Goal: Task Accomplishment & Management: Use online tool/utility

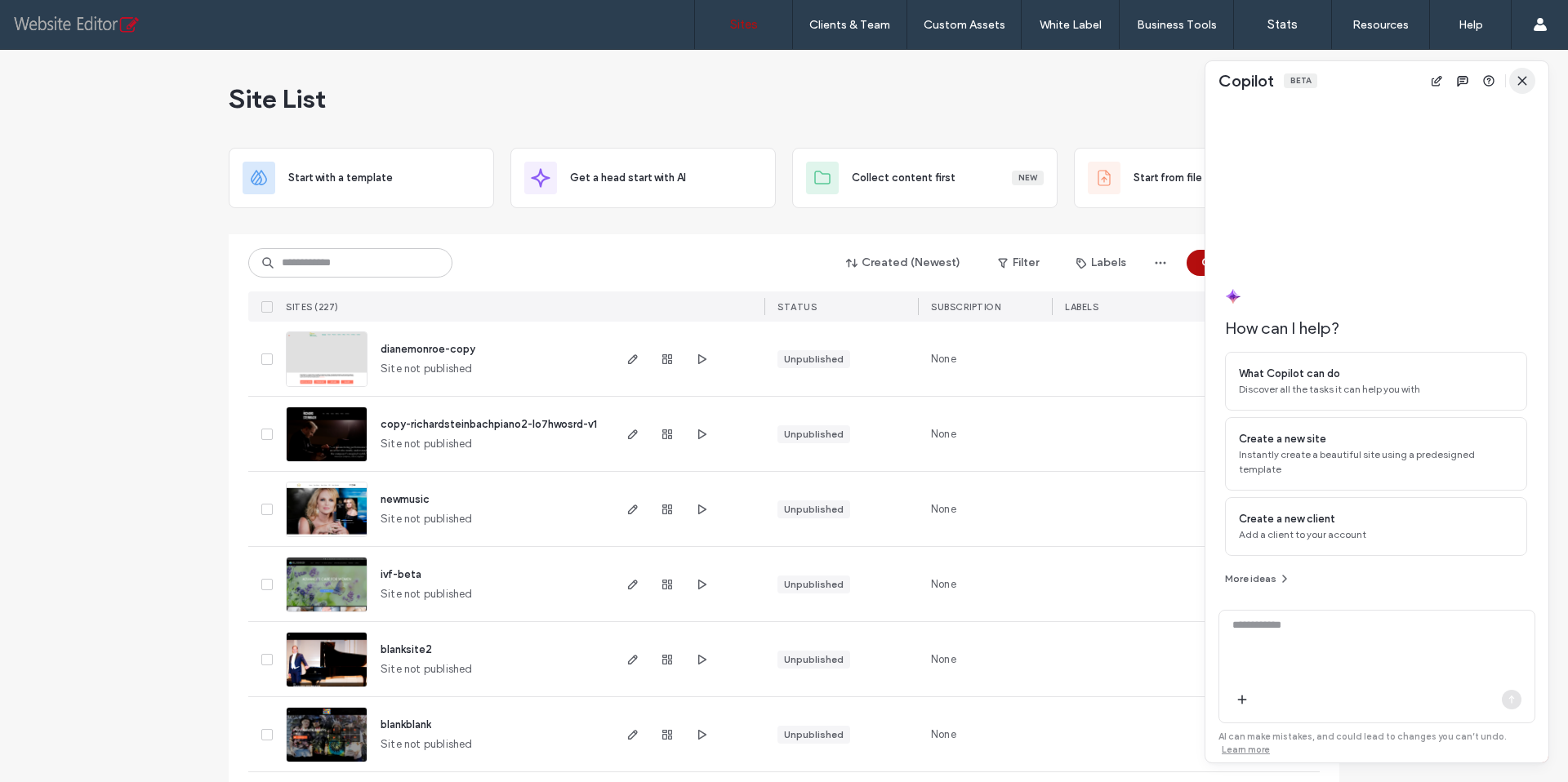
click at [1526, 82] on icon "button" at bounding box center [1521, 80] width 13 height 13
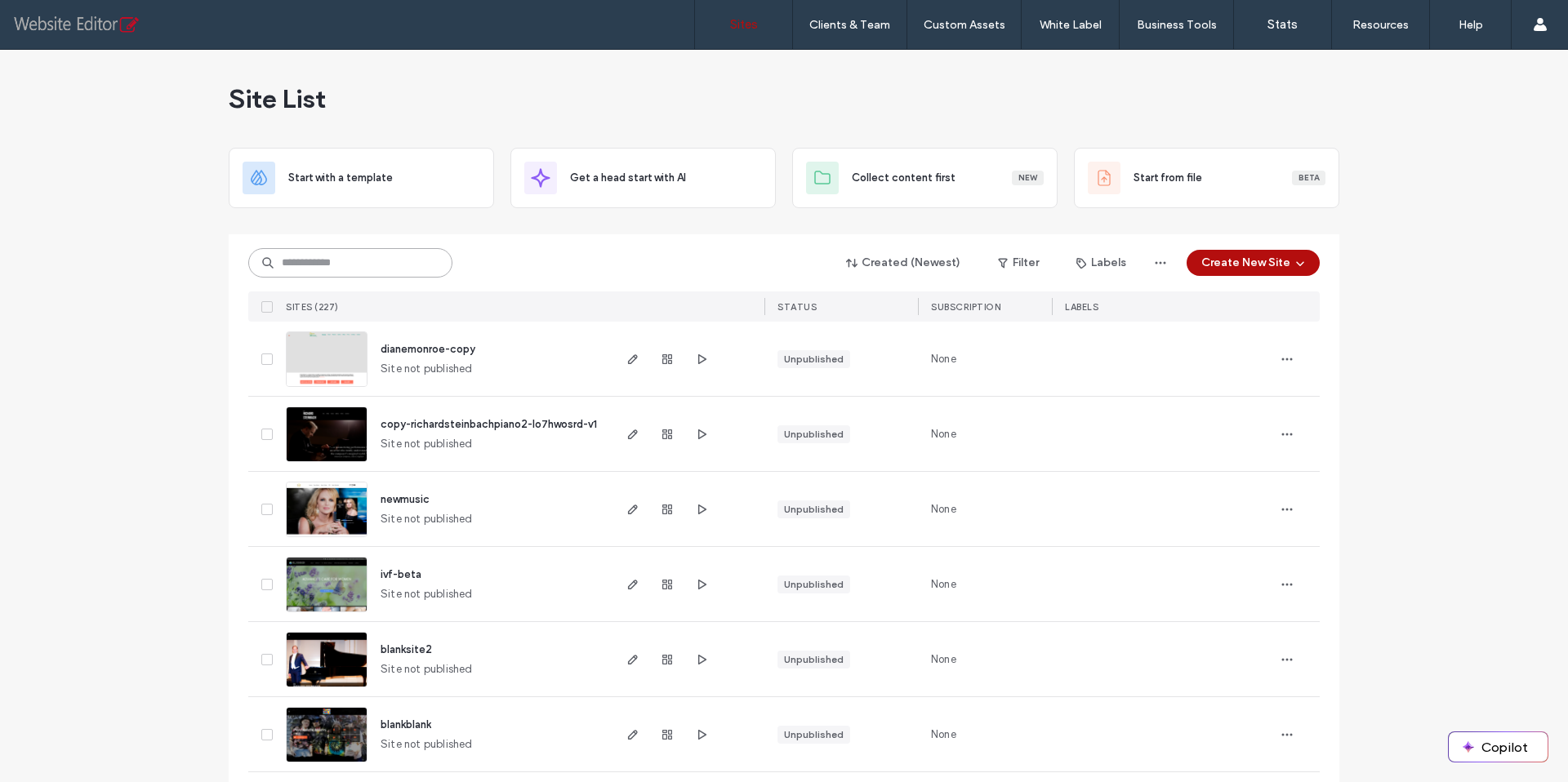
click at [365, 268] on input at bounding box center [350, 263] width 204 height 30
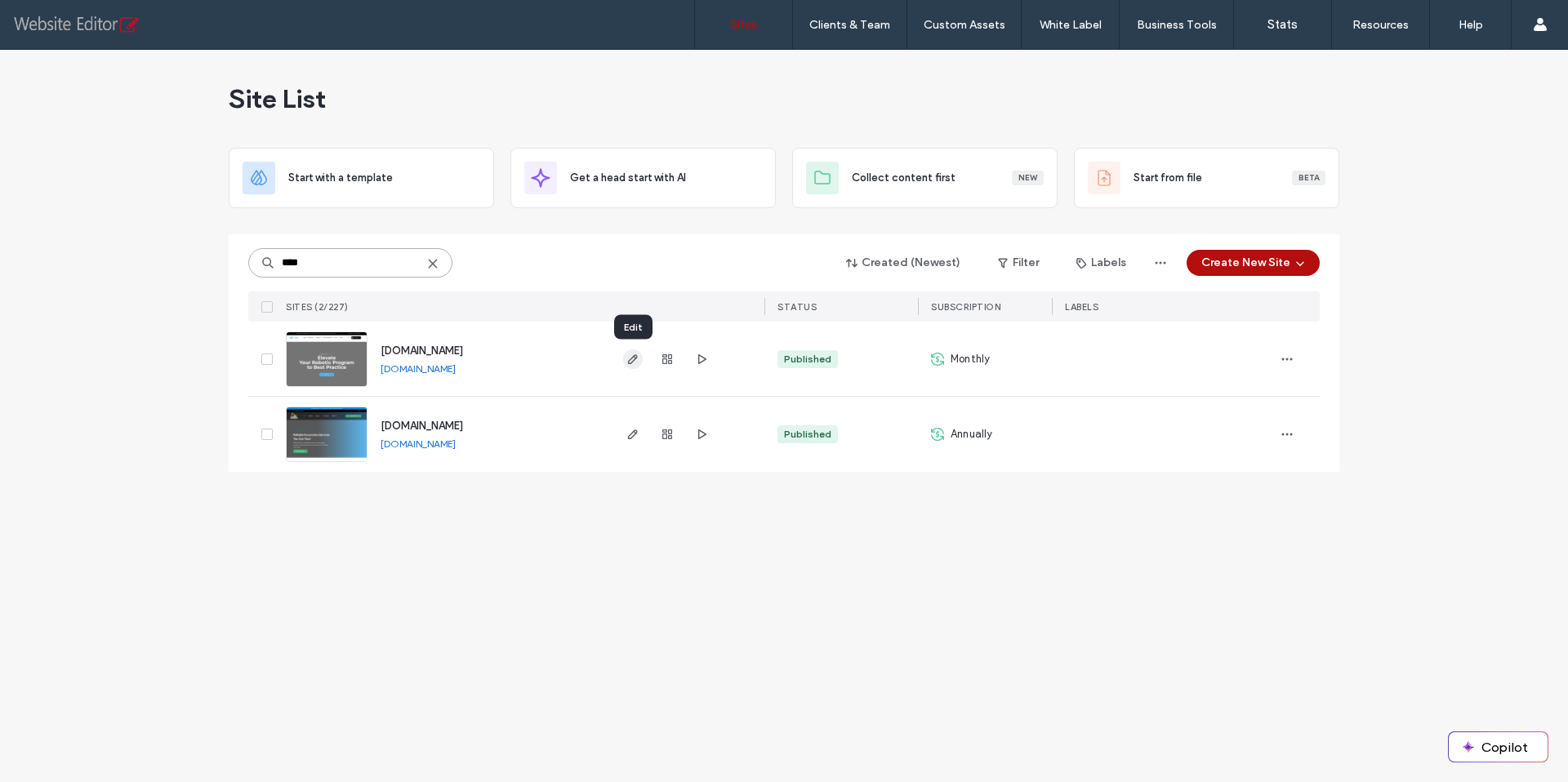
type input "****"
click at [633, 362] on icon "button" at bounding box center [632, 359] width 13 height 13
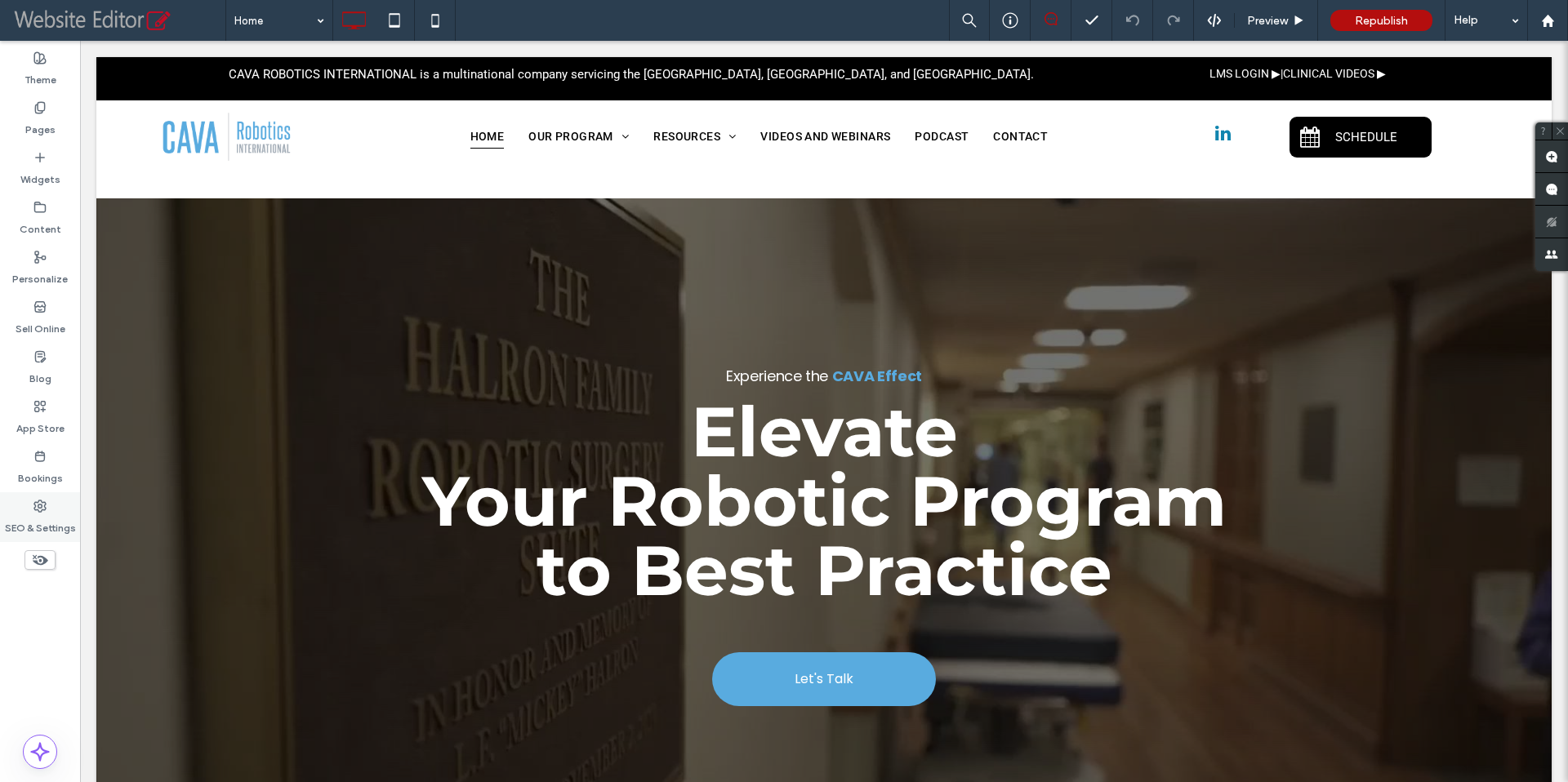
click at [34, 518] on label "SEO & Settings" at bounding box center [41, 524] width 71 height 23
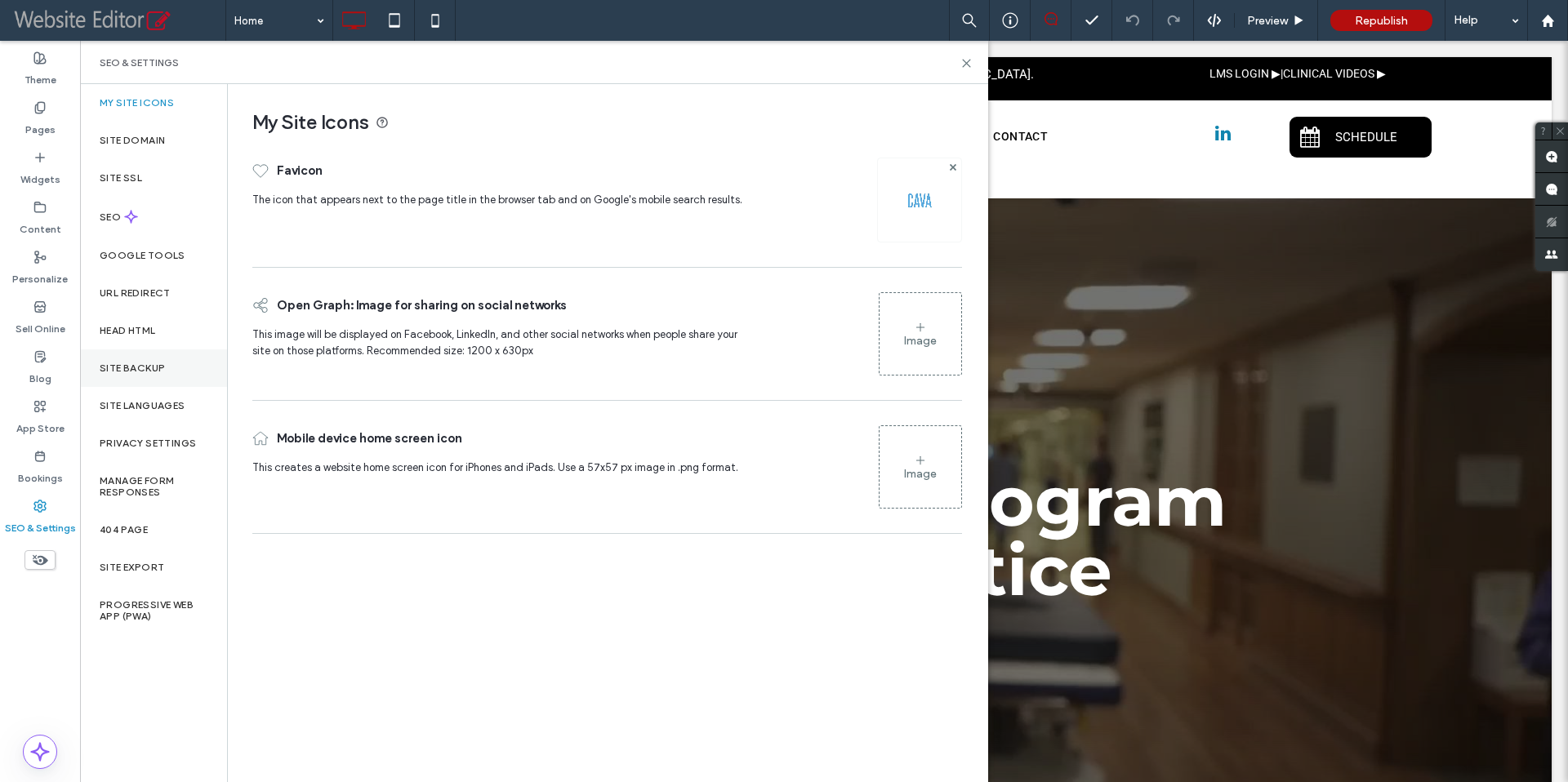
click at [122, 373] on label "Site Backup" at bounding box center [132, 368] width 65 height 11
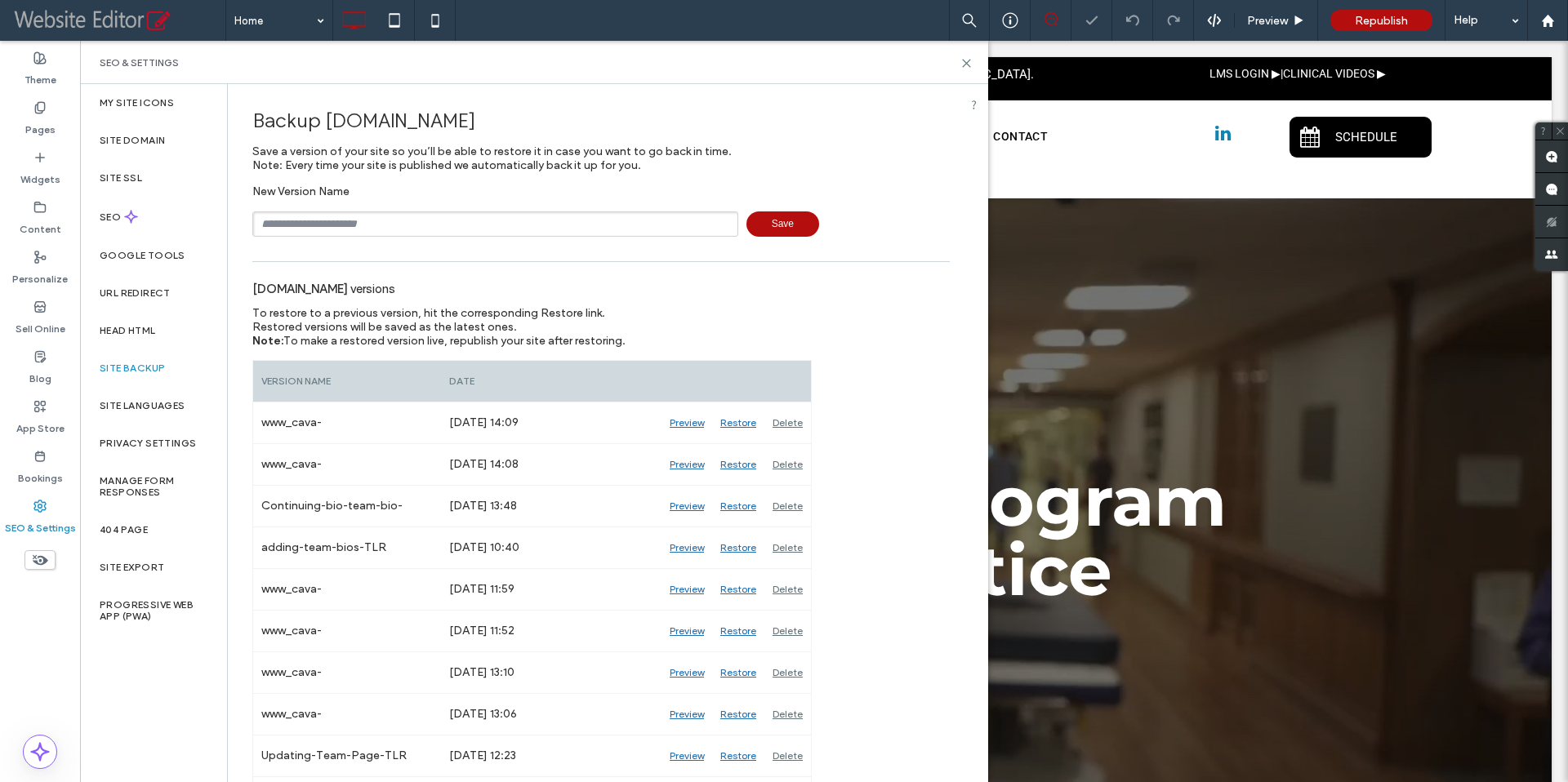
click at [350, 225] on input "text" at bounding box center [495, 224] width 486 height 26
type input "**********"
click at [767, 222] on span "Save" at bounding box center [783, 224] width 73 height 26
click at [966, 64] on icon at bounding box center [966, 63] width 12 height 12
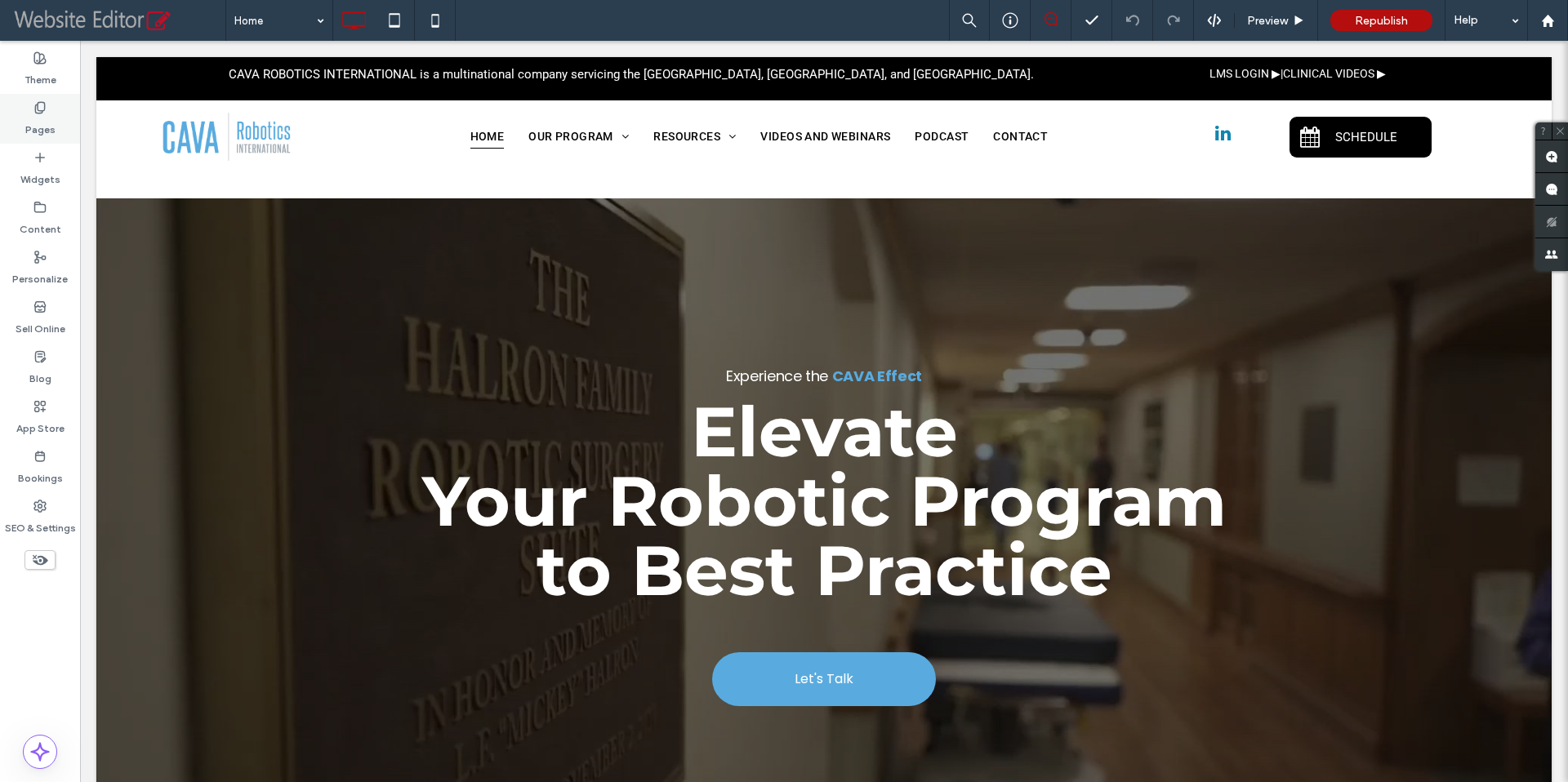
click at [38, 122] on label "Pages" at bounding box center [41, 126] width 31 height 23
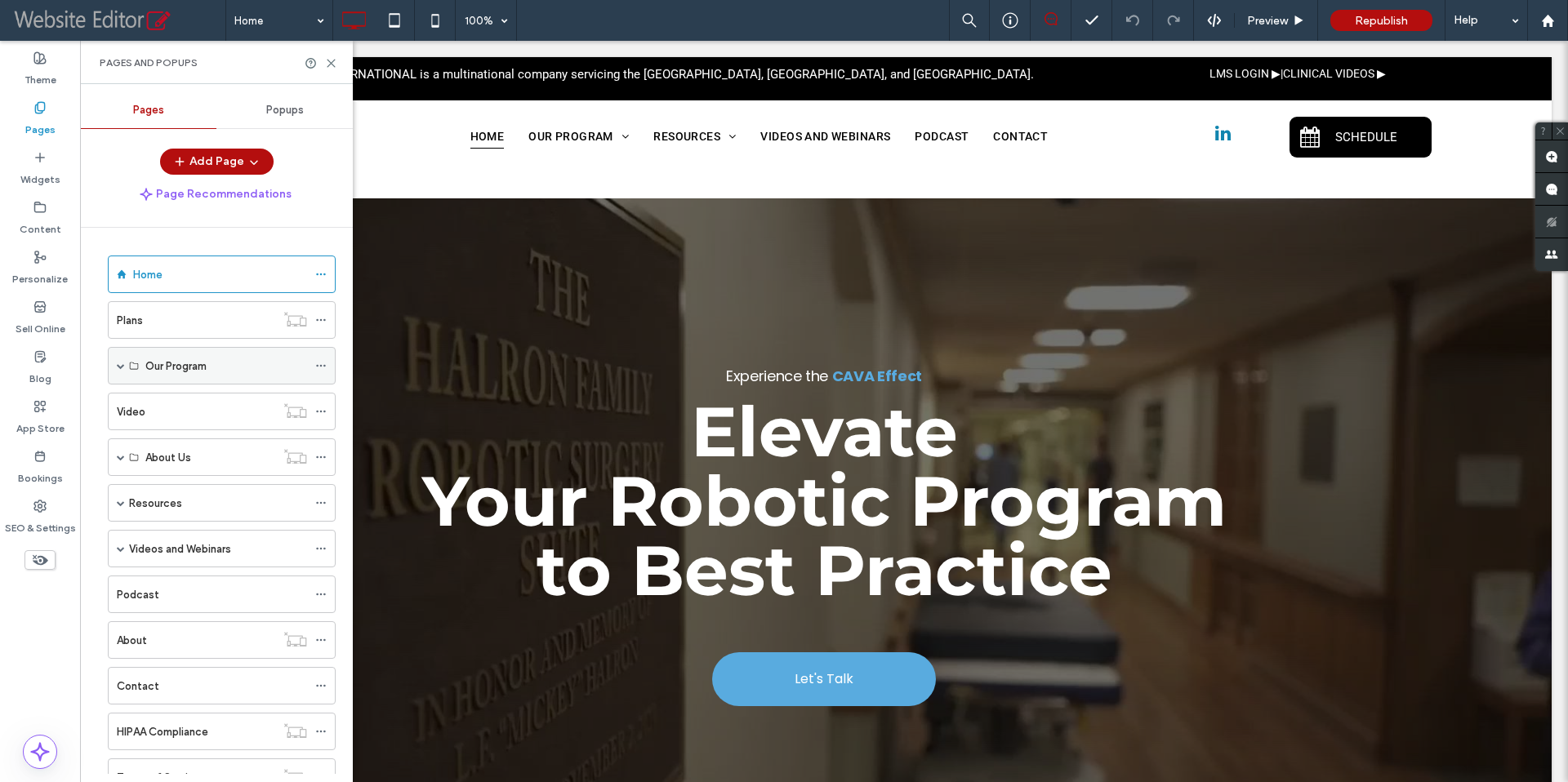
click at [122, 367] on span at bounding box center [121, 366] width 8 height 8
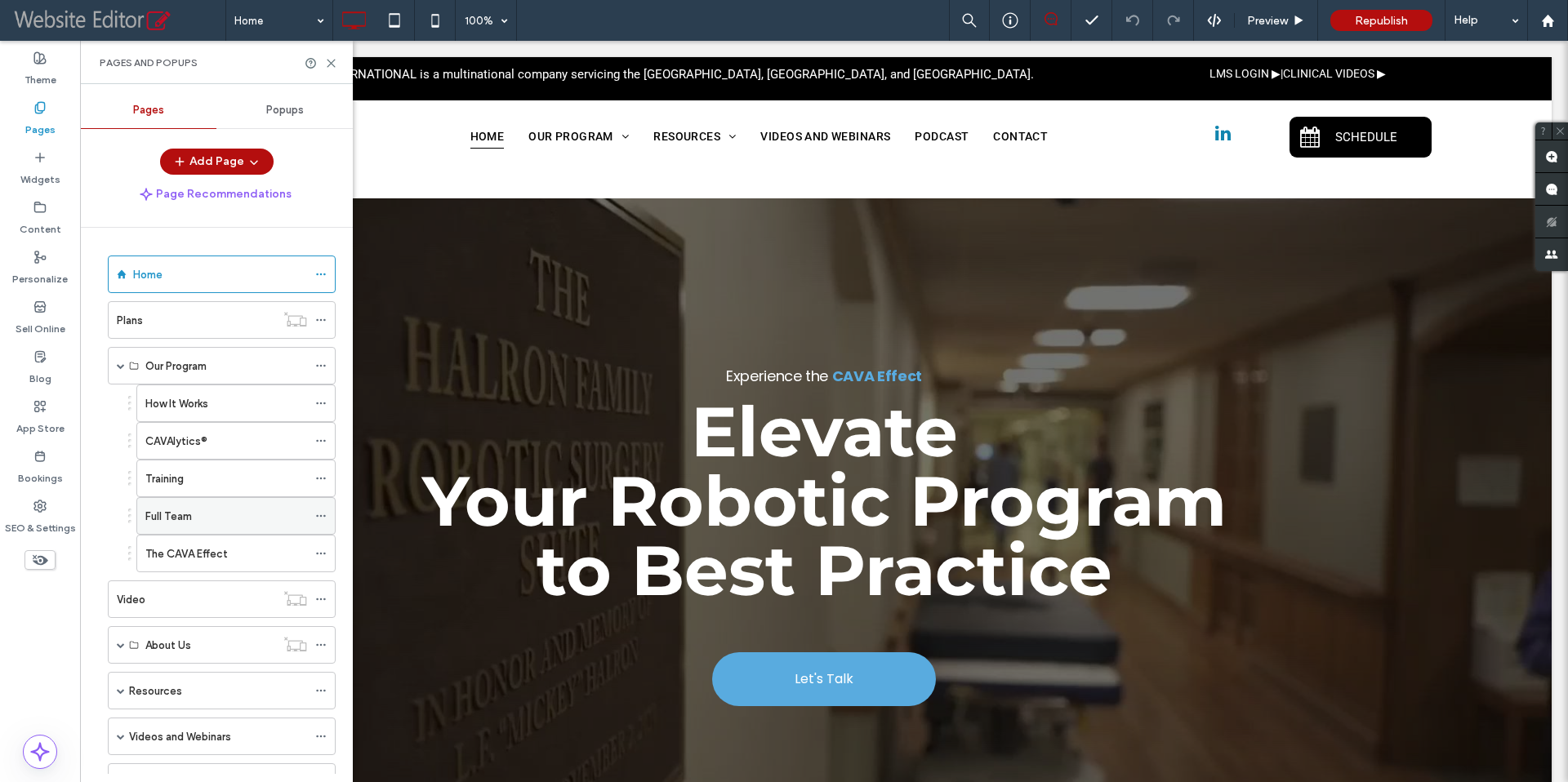
click at [214, 513] on div "Full Team" at bounding box center [226, 517] width 161 height 17
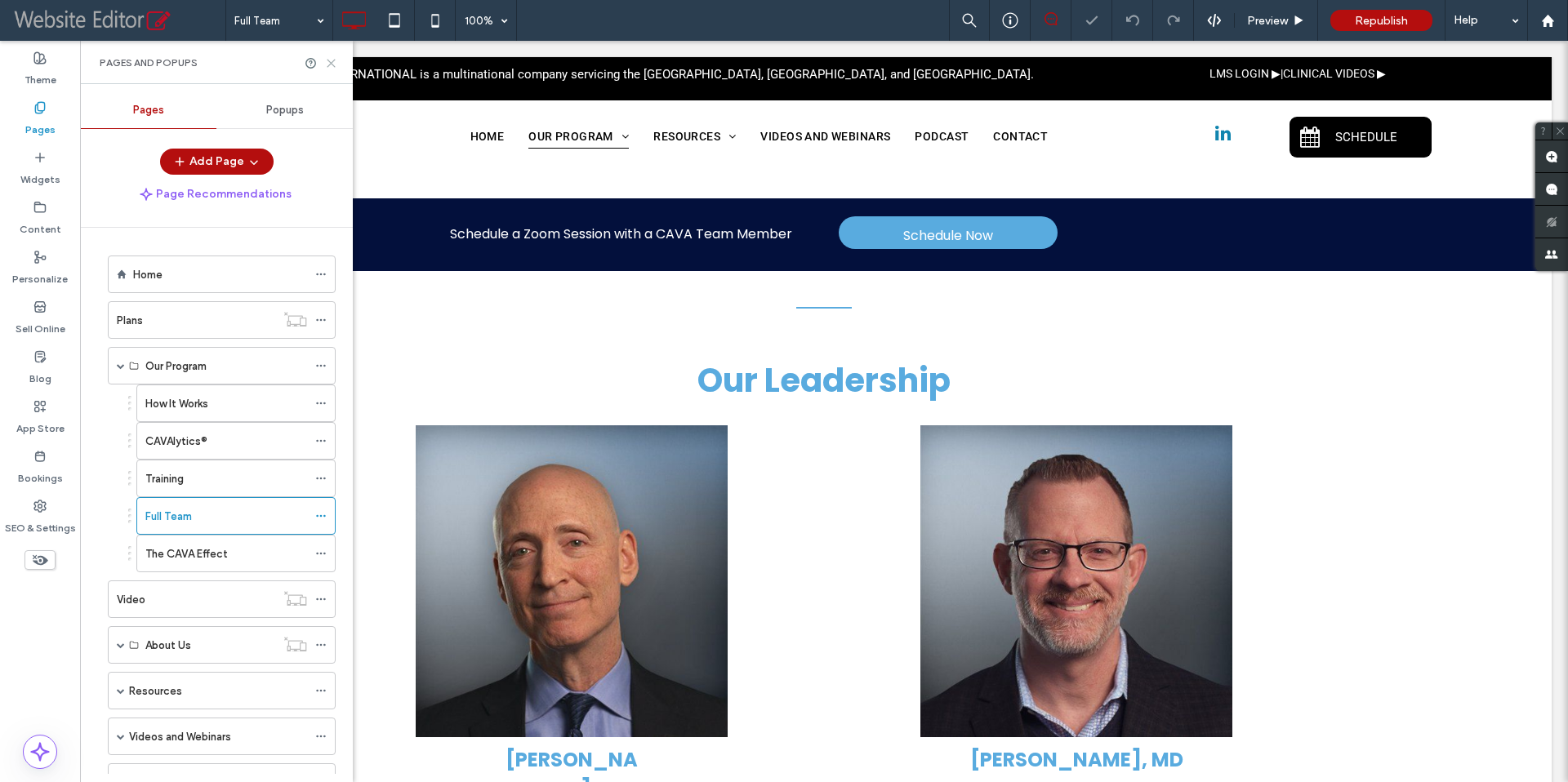
click at [331, 64] on use at bounding box center [331, 63] width 8 height 8
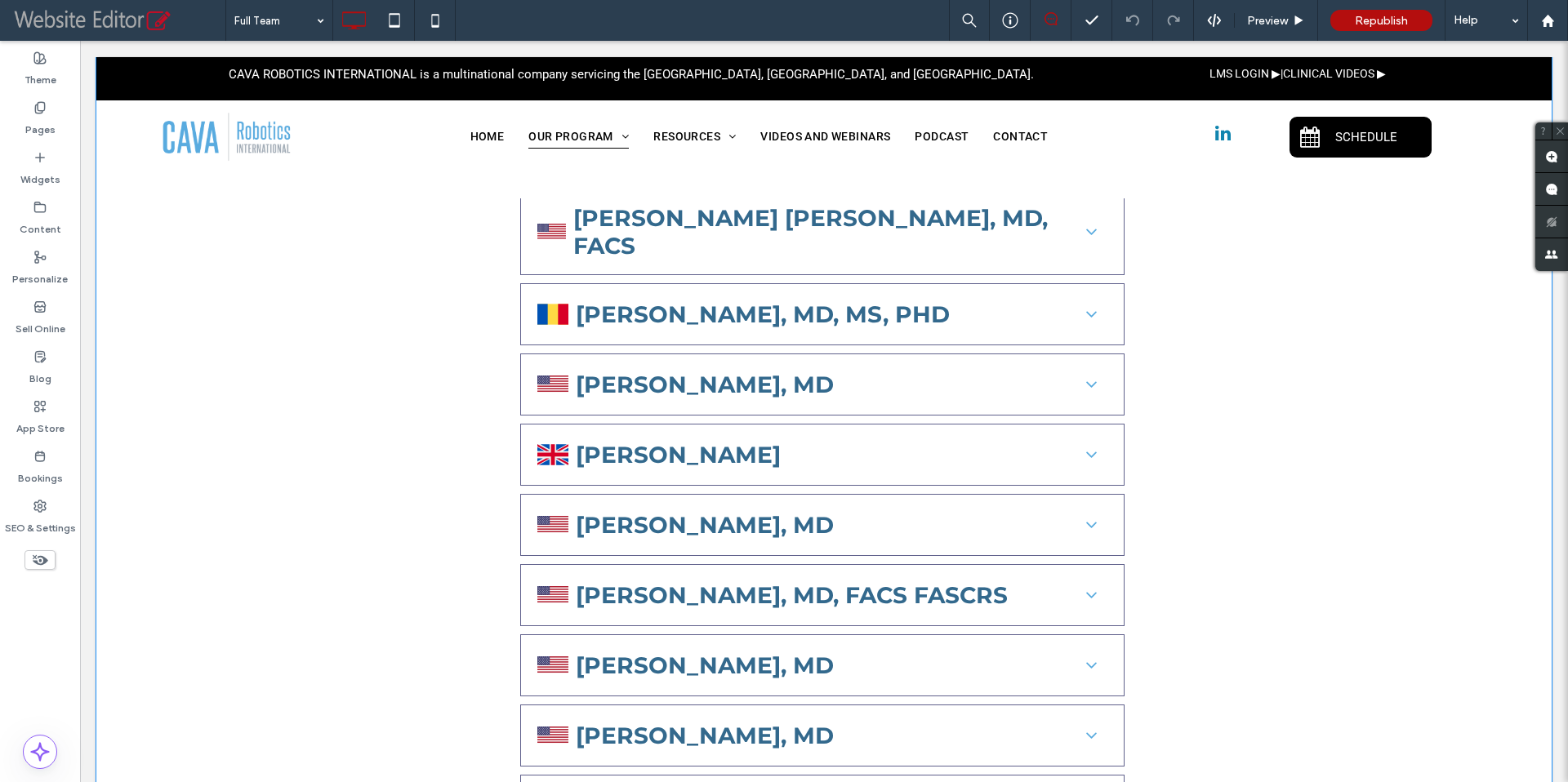
scroll to position [1941, 0]
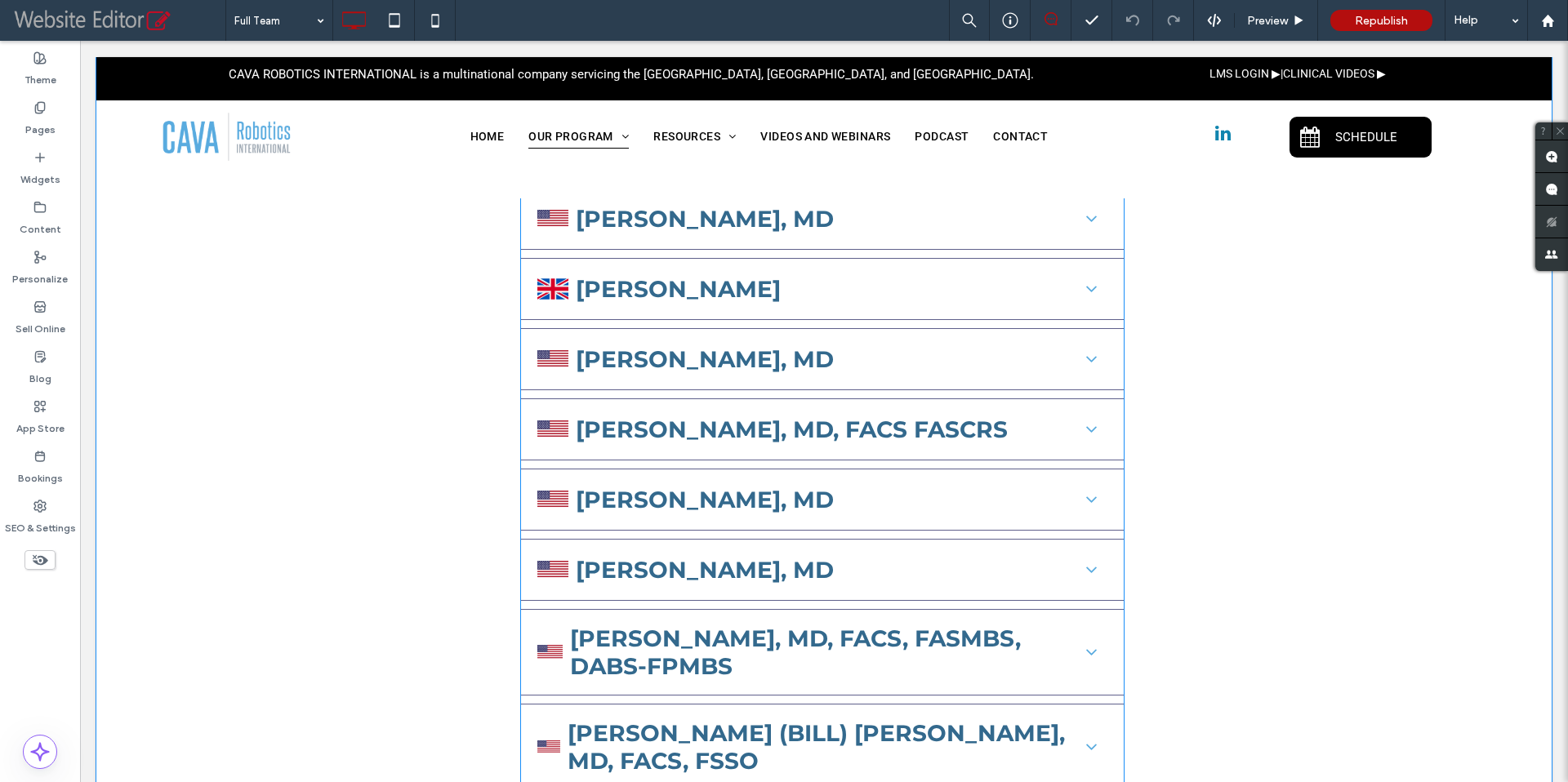
click at [694, 479] on span at bounding box center [822, 67] width 604 height 1776
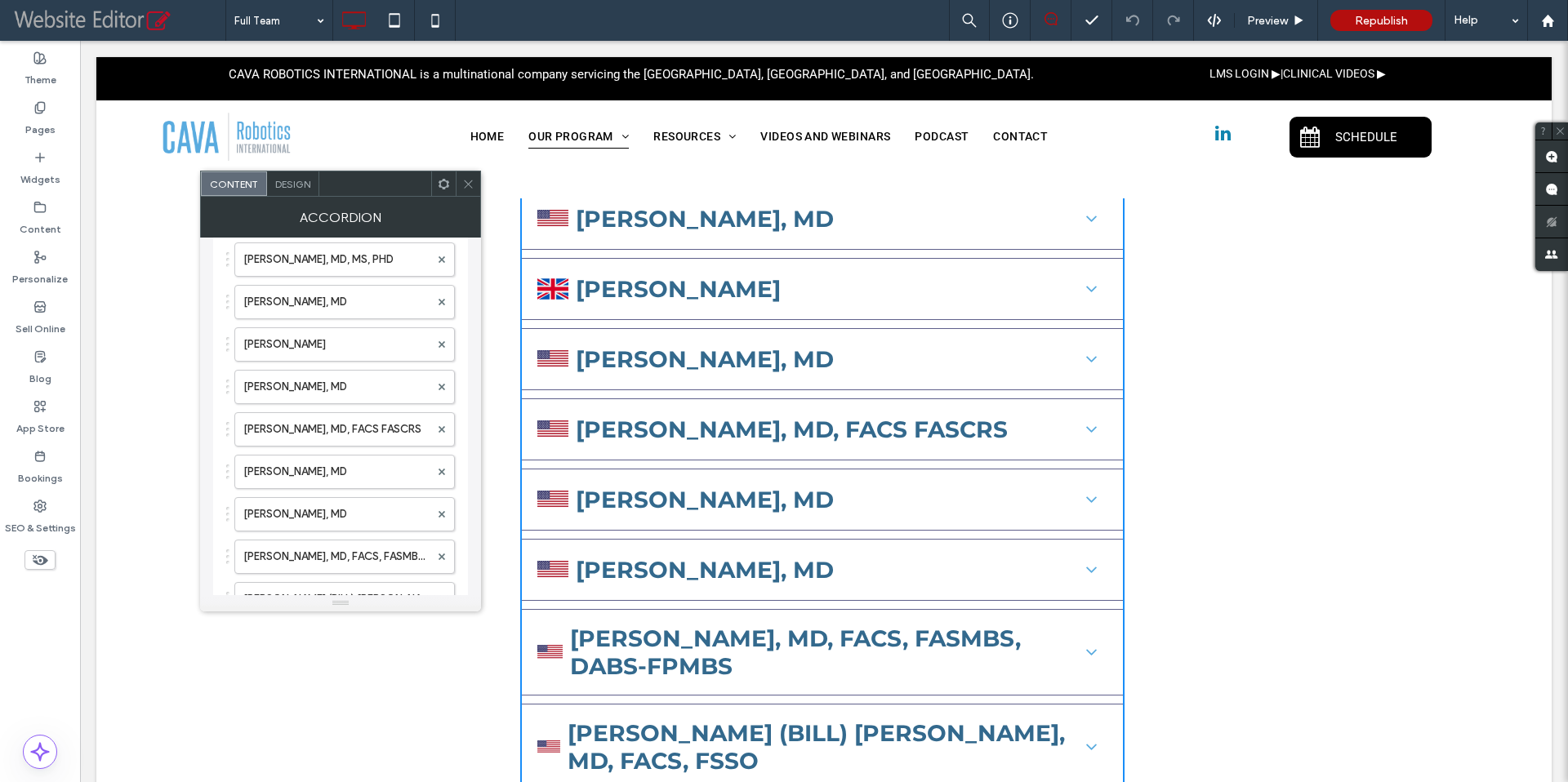
scroll to position [740, 0]
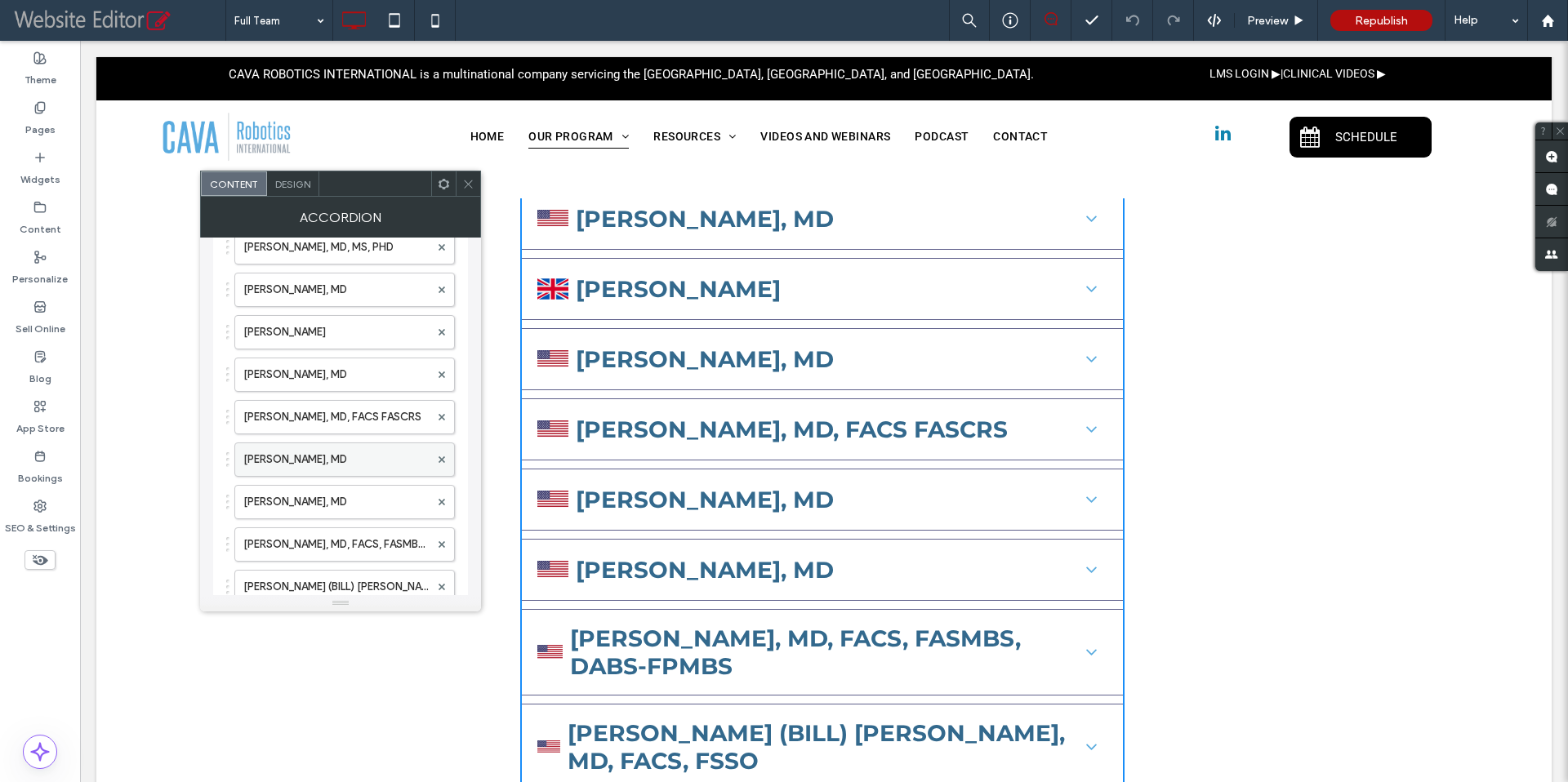
click at [357, 463] on label "NADEEM RAHMAN, MD" at bounding box center [336, 460] width 186 height 32
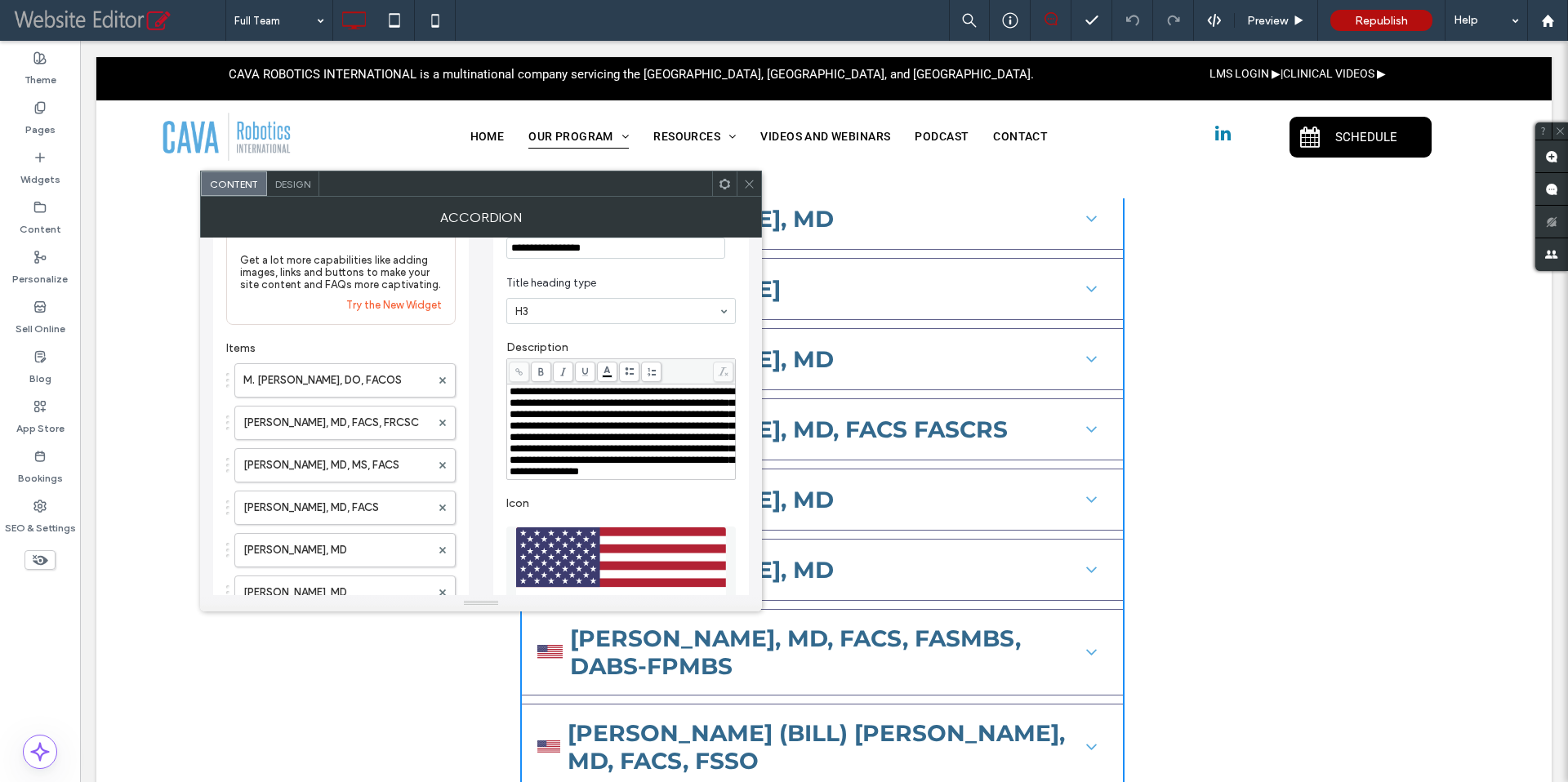
scroll to position [10, 0]
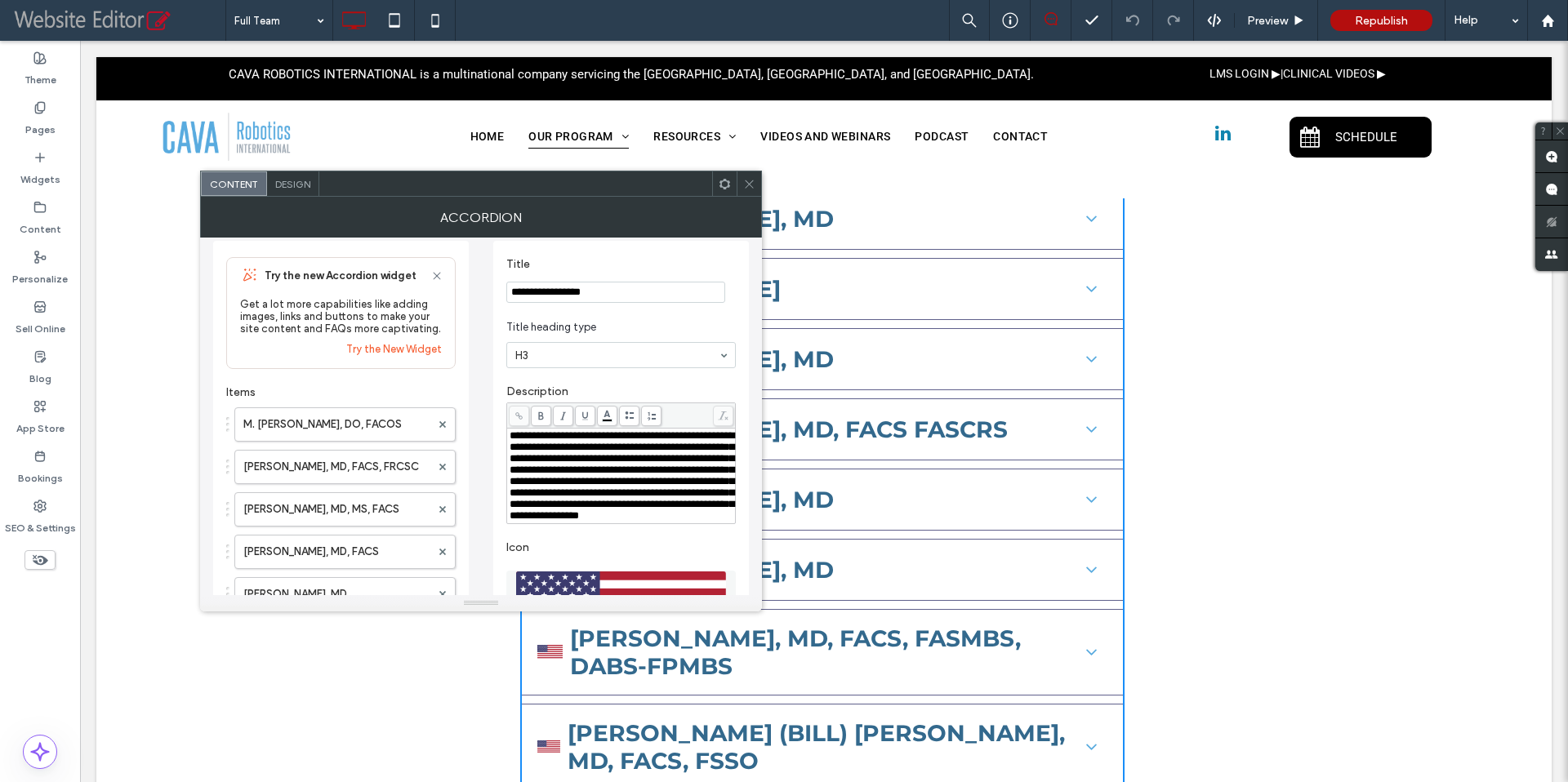
drag, startPoint x: 631, startPoint y: 295, endPoint x: 512, endPoint y: 293, distance: 119.0
click at [512, 293] on input "**********" at bounding box center [615, 292] width 218 height 21
paste input "**"
click at [519, 293] on input "**********" at bounding box center [615, 292] width 218 height 21
type input "**********"
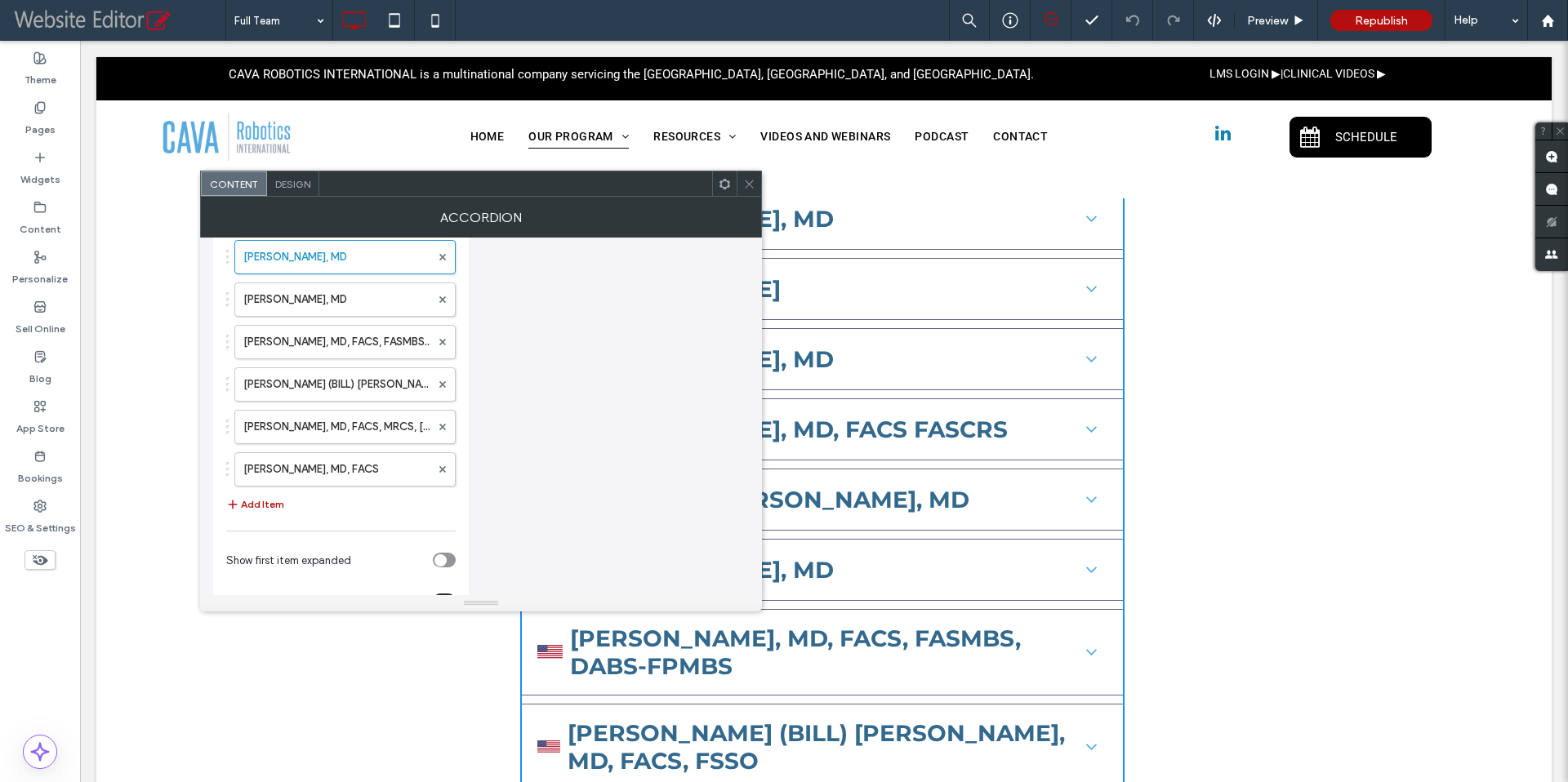
scroll to position [1046, 0]
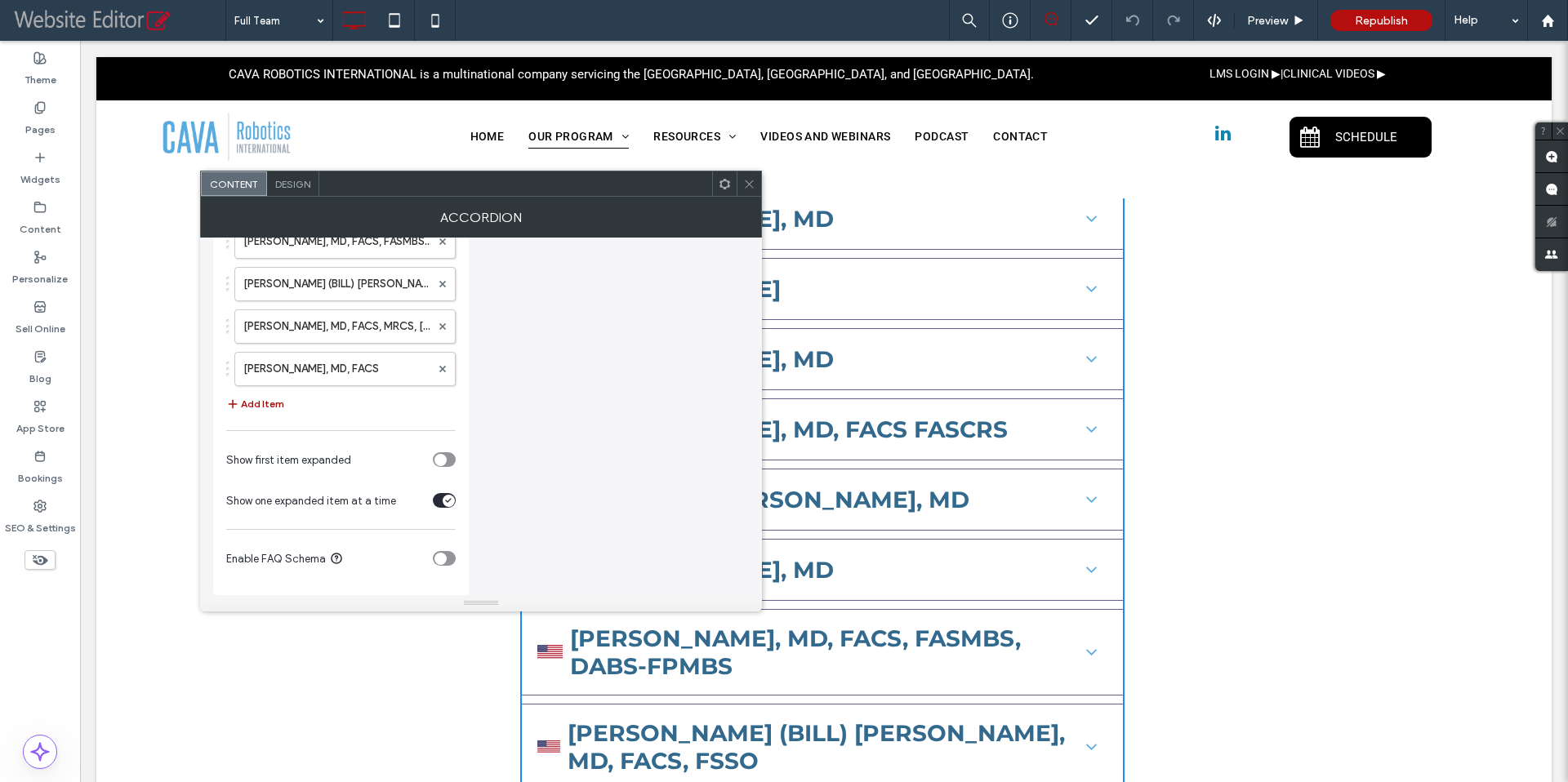
type input "**********"
click at [266, 406] on button "Add Item" at bounding box center [255, 404] width 58 height 20
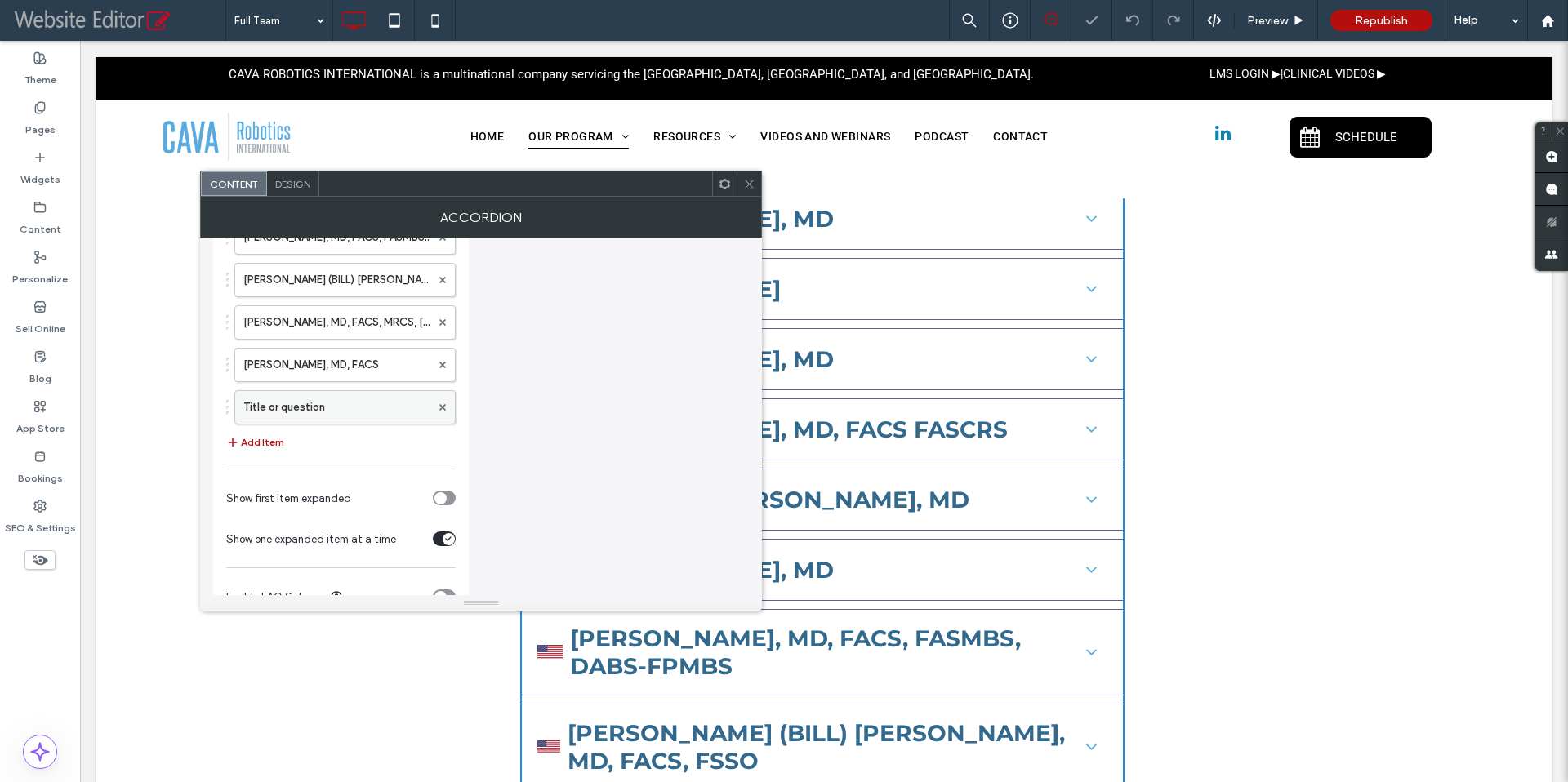
click at [320, 412] on label "Title or question" at bounding box center [337, 407] width 187 height 32
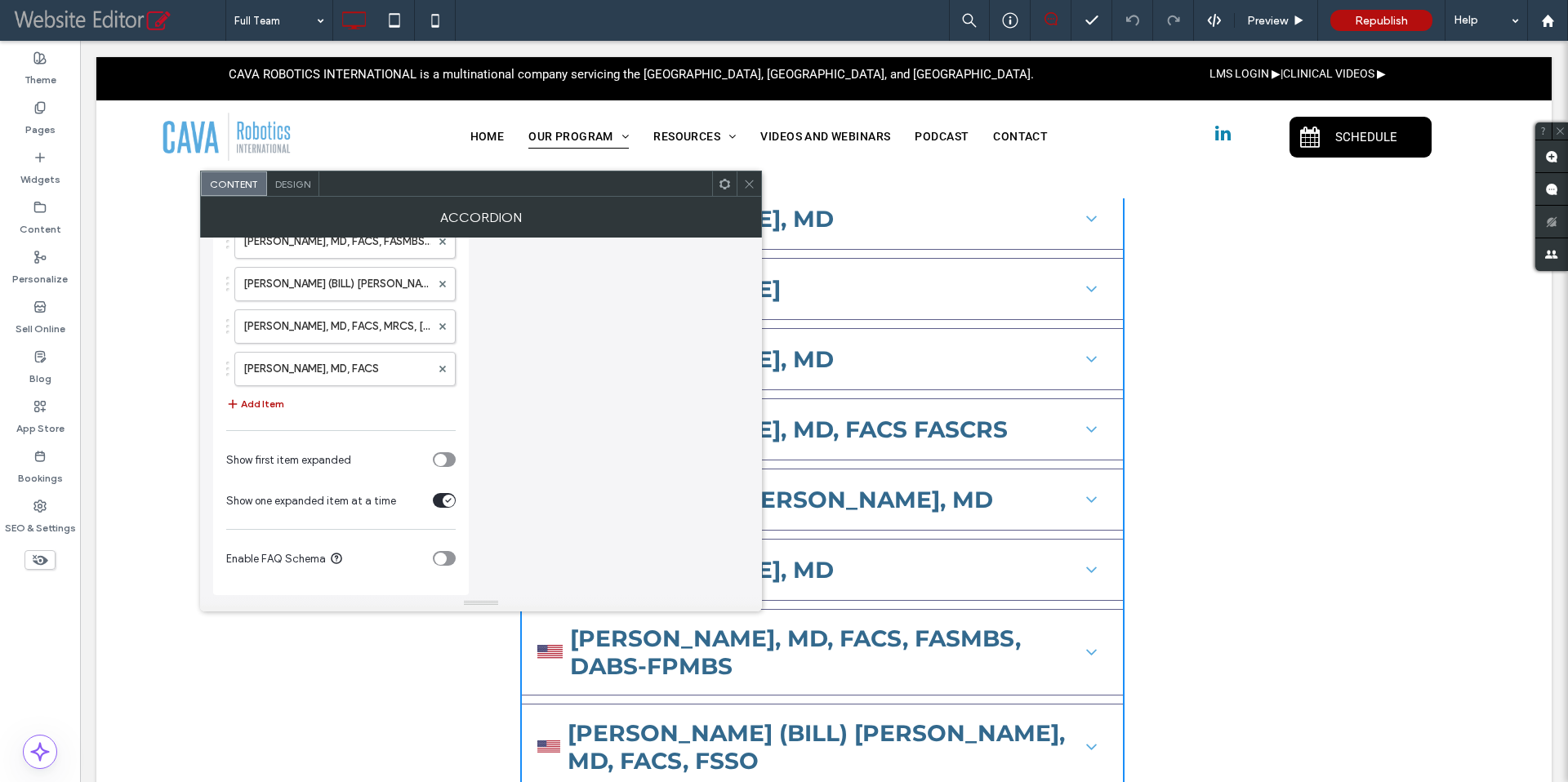
click at [749, 180] on icon at bounding box center [749, 184] width 12 height 12
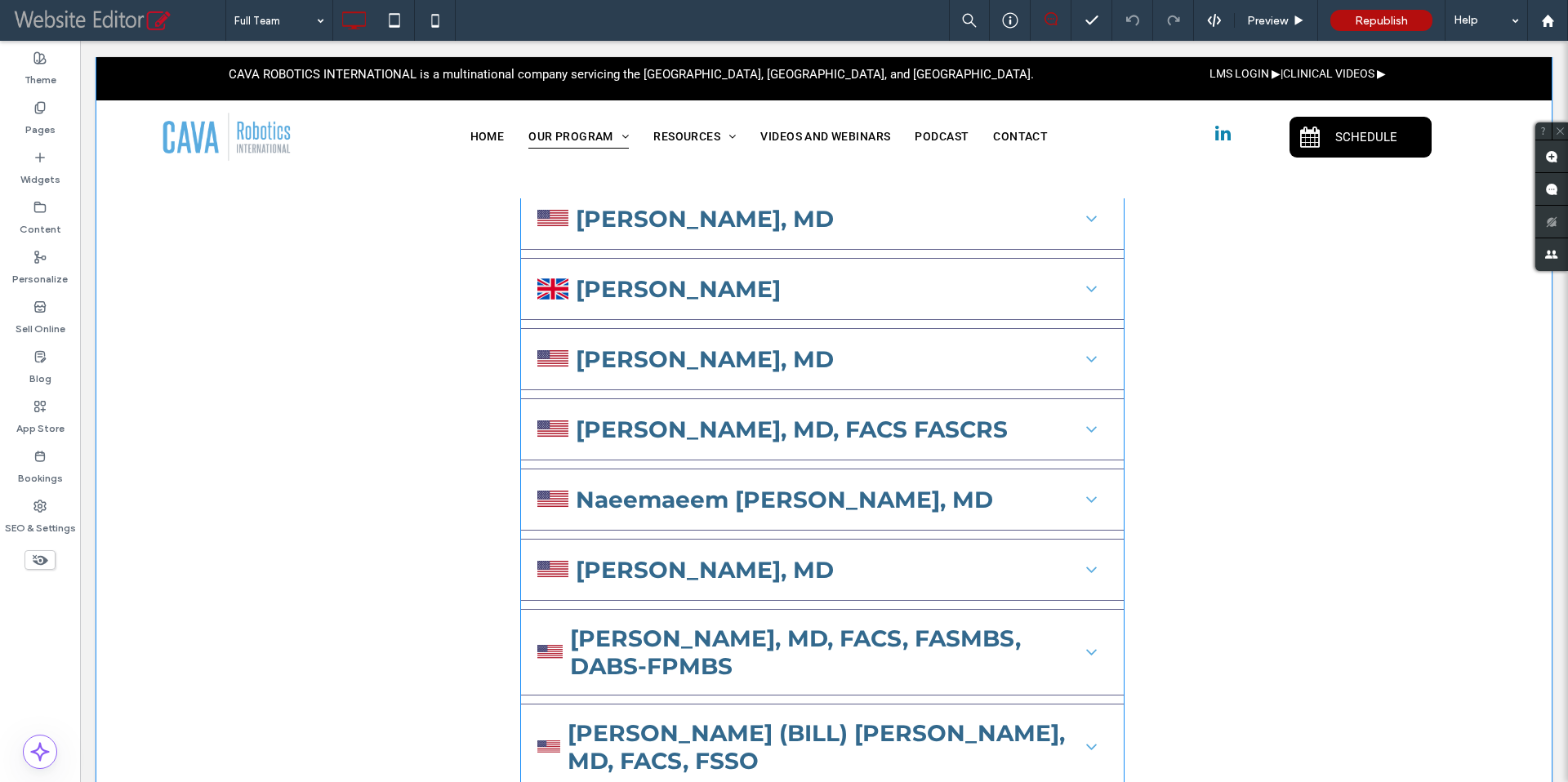
click at [702, 530] on span at bounding box center [822, 67] width 604 height 1776
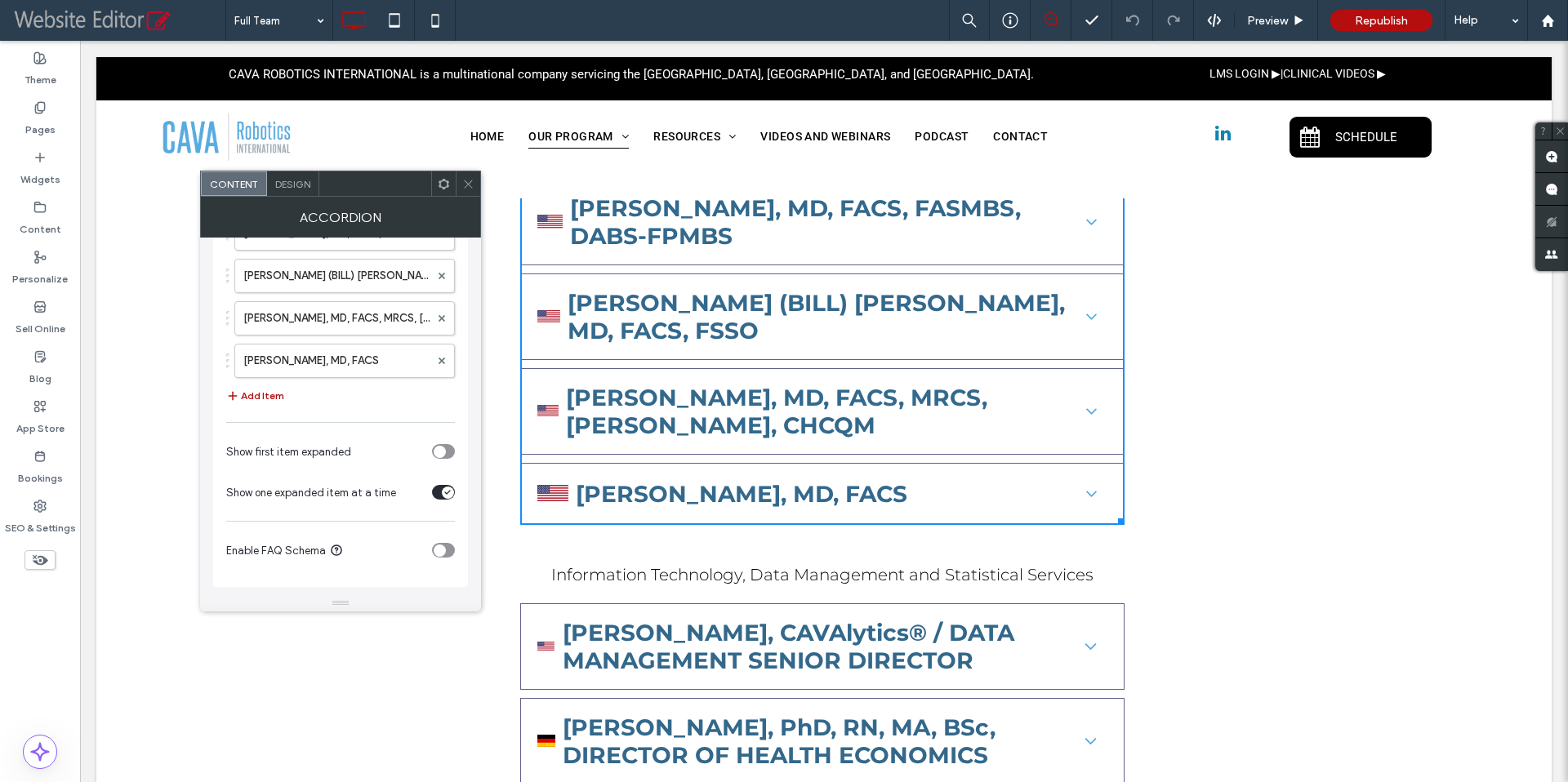
scroll to position [2359, 0]
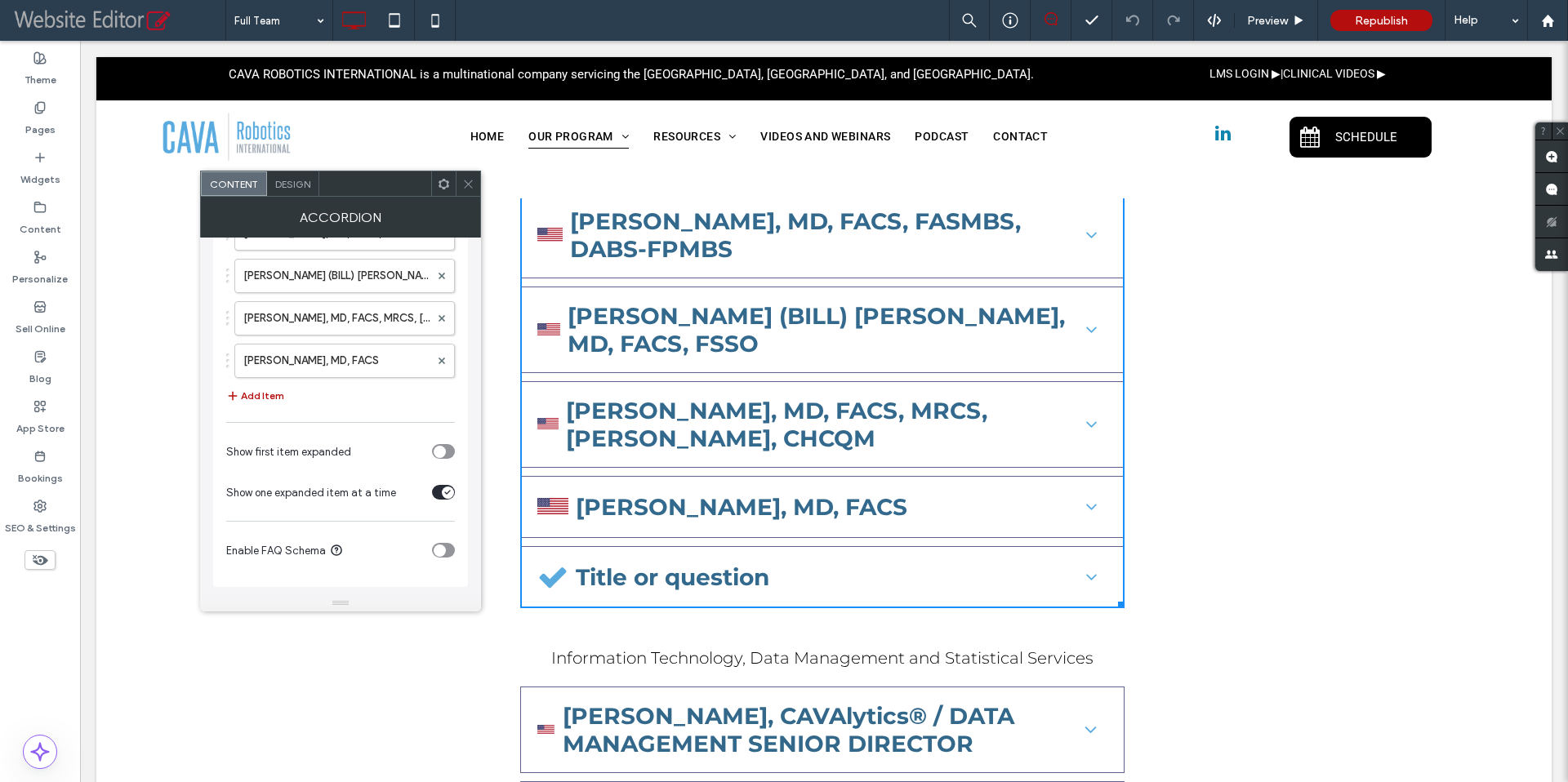
click at [467, 180] on icon at bounding box center [468, 184] width 12 height 12
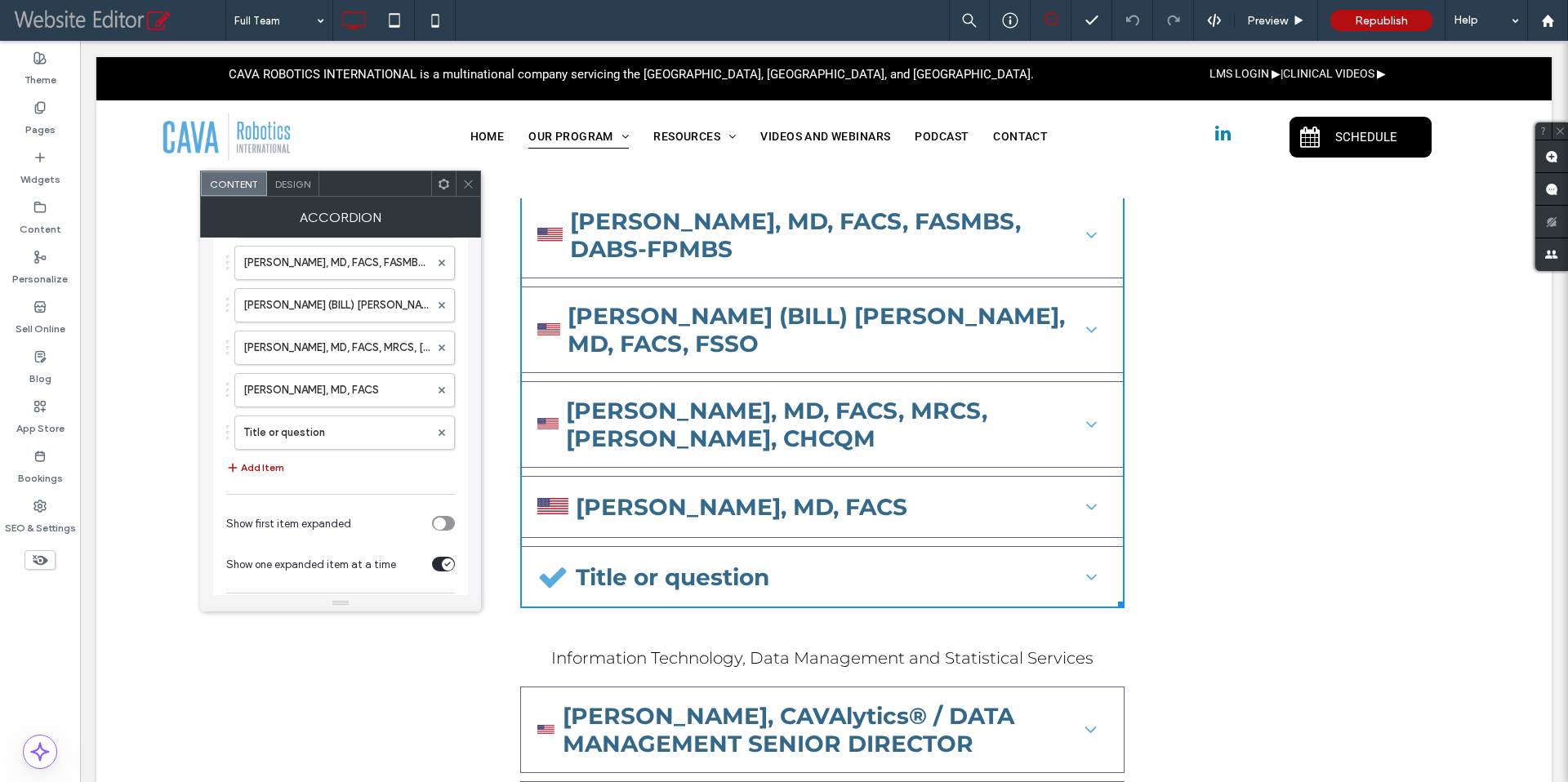
scroll to position [1096, 0]
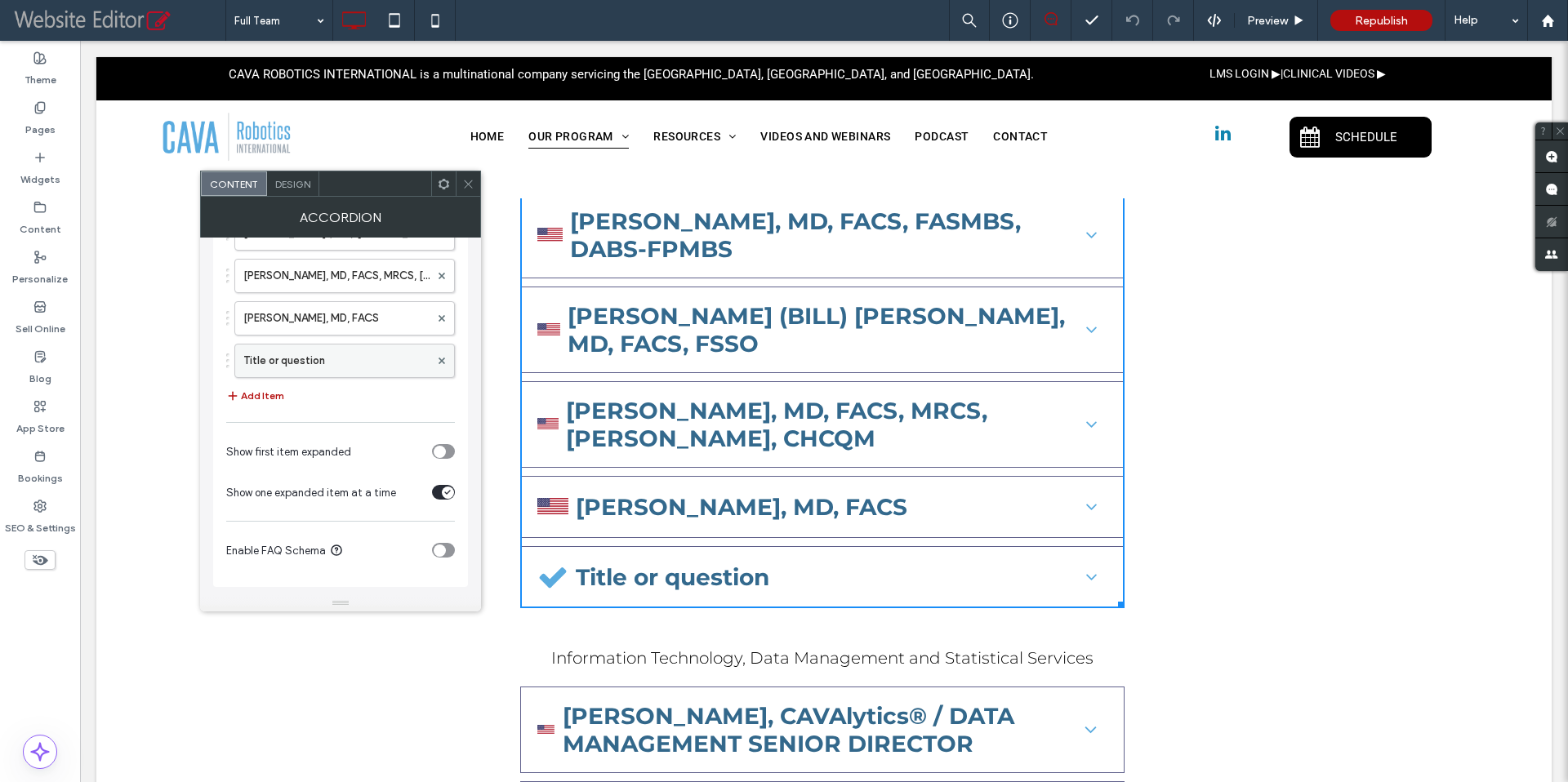
click at [351, 360] on label "Title or question" at bounding box center [336, 360] width 186 height 32
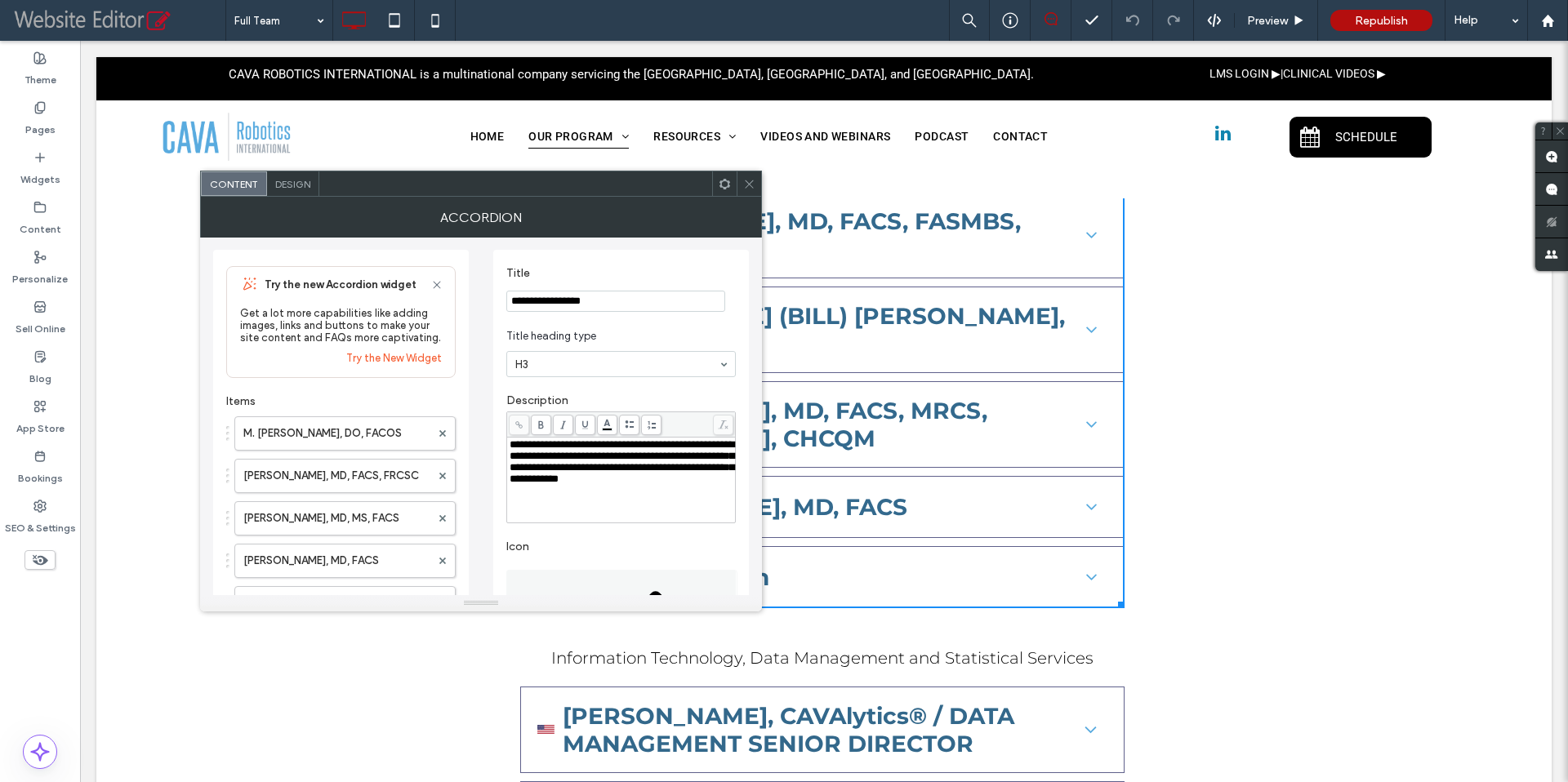
scroll to position [0, 0]
click at [750, 189] on icon at bounding box center [749, 184] width 12 height 12
